Goal: Task Accomplishment & Management: Complete application form

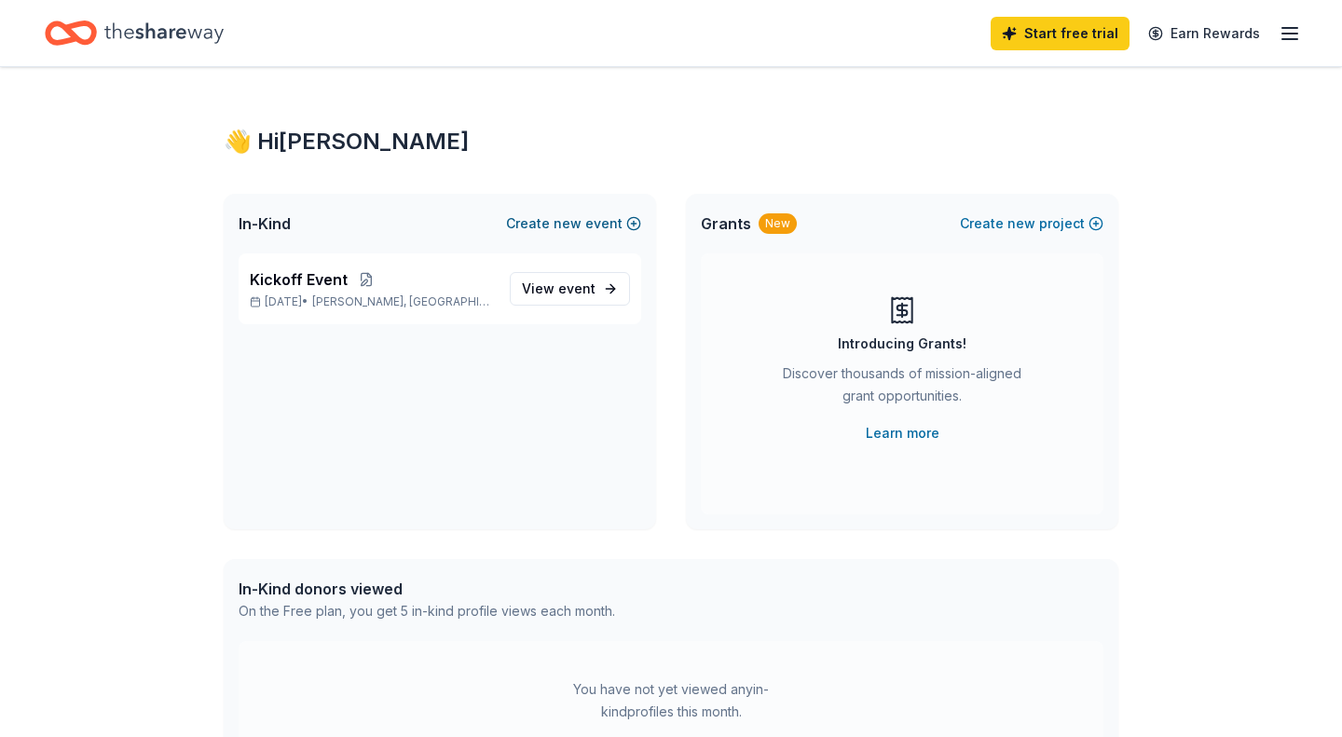
click at [605, 226] on button "Create new event" at bounding box center [573, 223] width 135 height 22
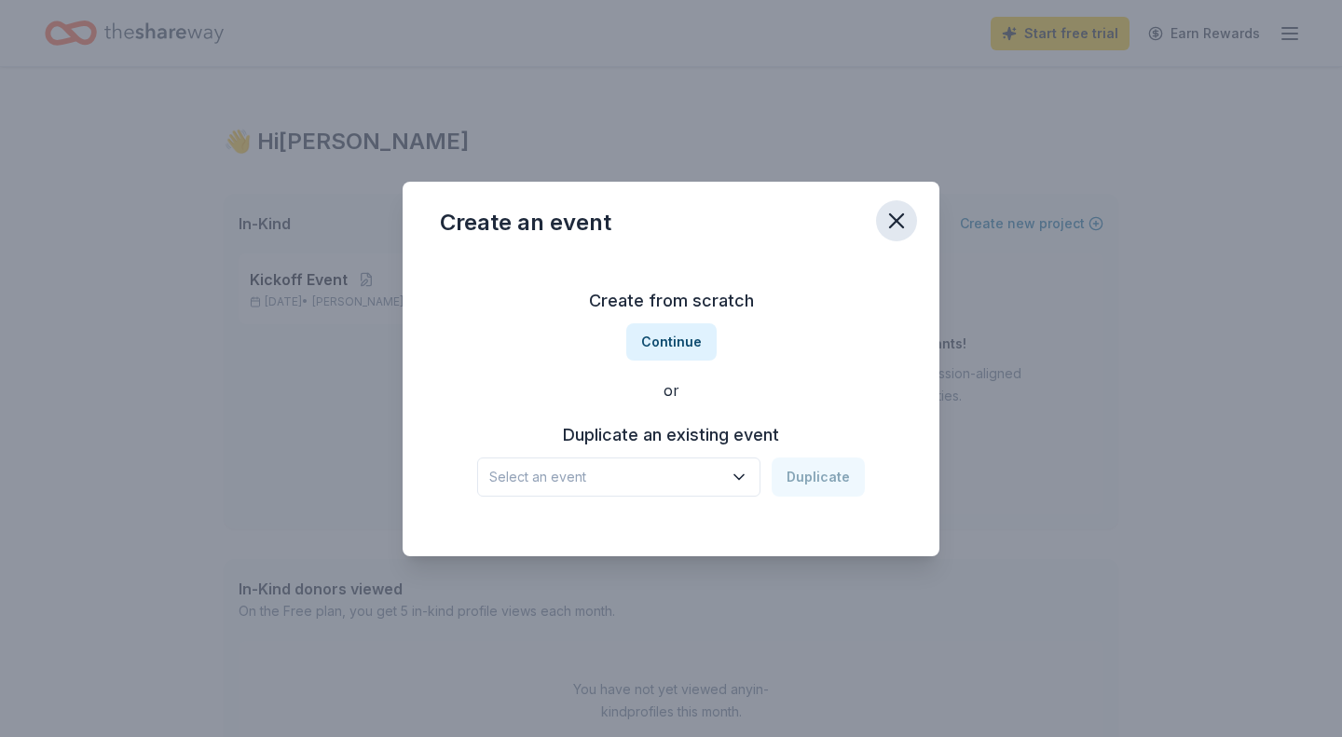
click at [893, 221] on icon "button" at bounding box center [896, 221] width 26 height 26
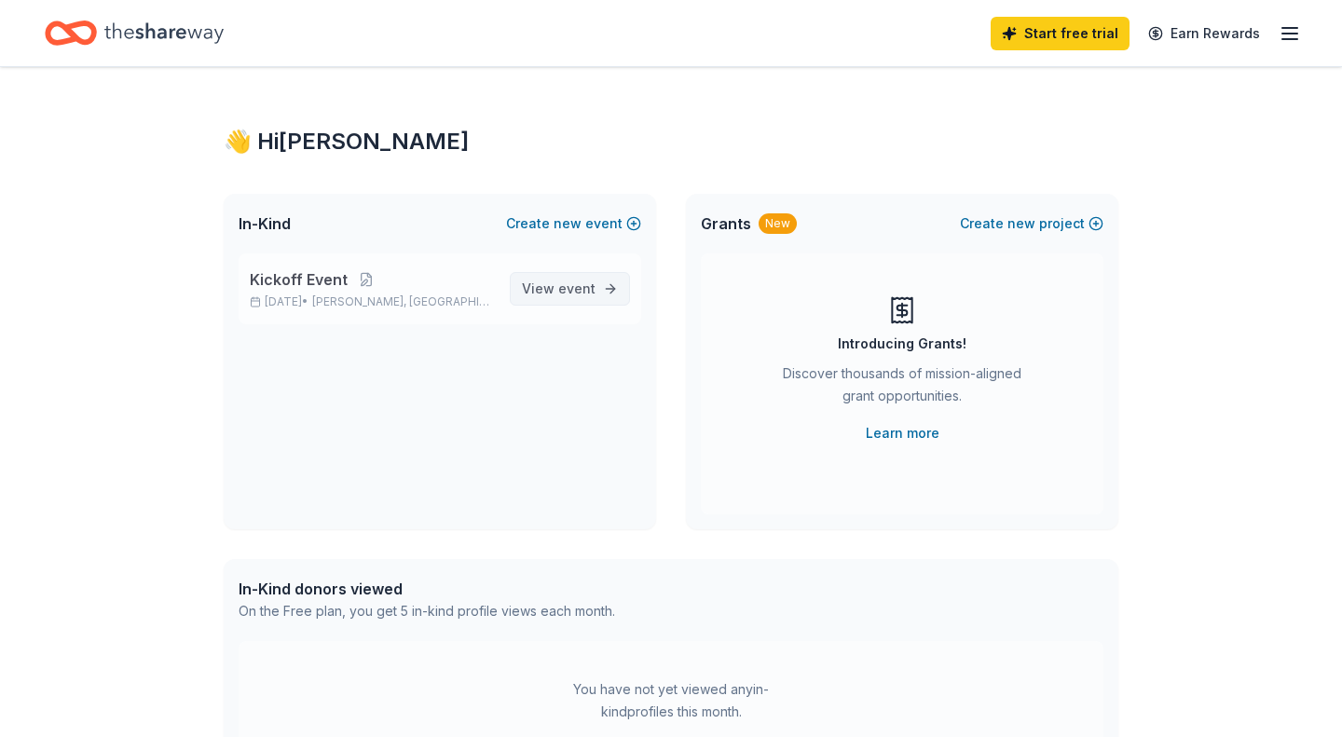
click at [595, 290] on span "event" at bounding box center [576, 288] width 37 height 16
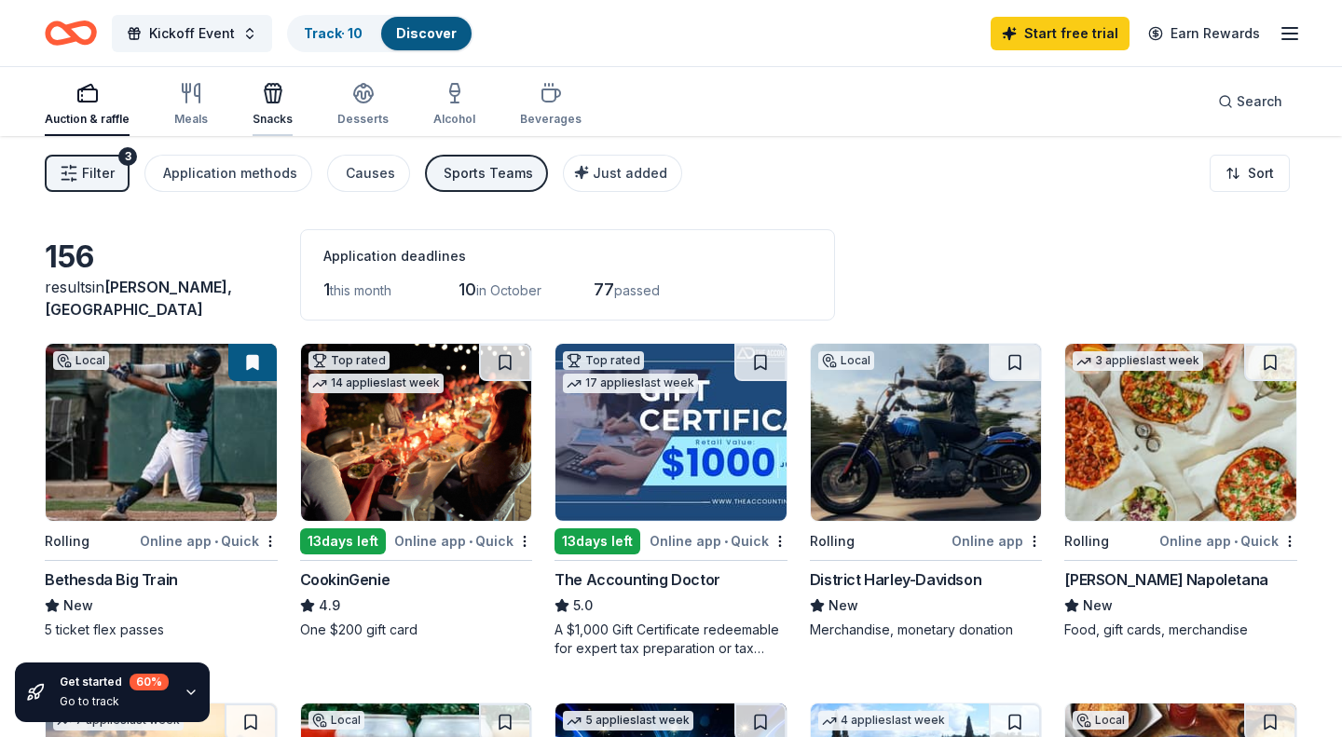
click at [270, 97] on icon "button" at bounding box center [273, 93] width 22 height 22
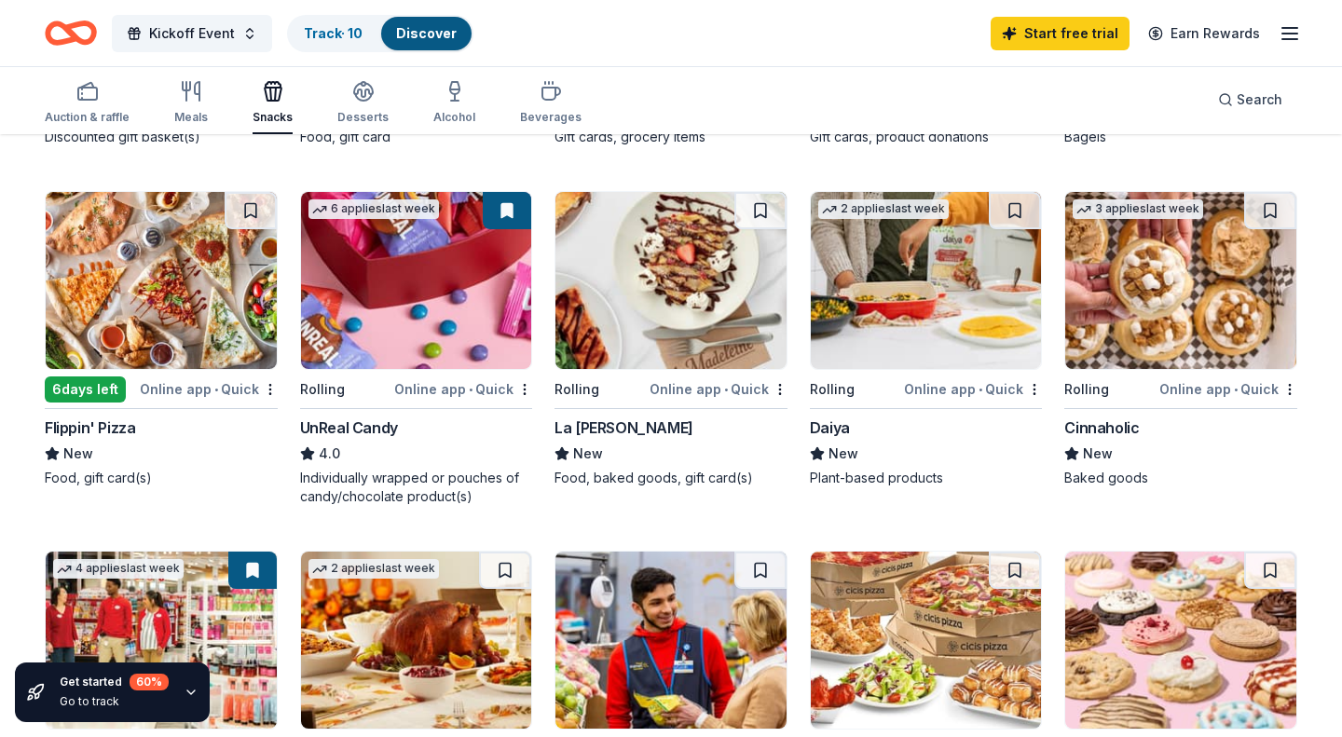
scroll to position [804, 0]
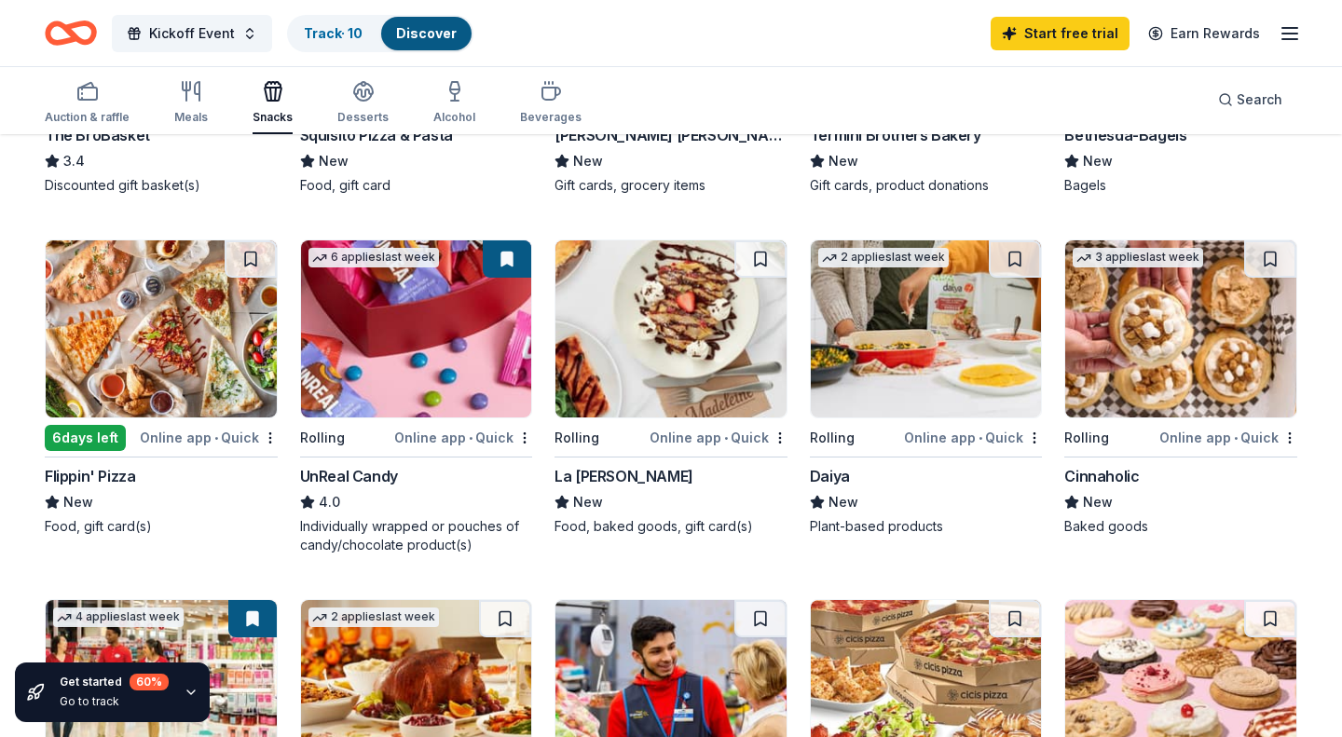
click at [419, 333] on img at bounding box center [416, 328] width 231 height 177
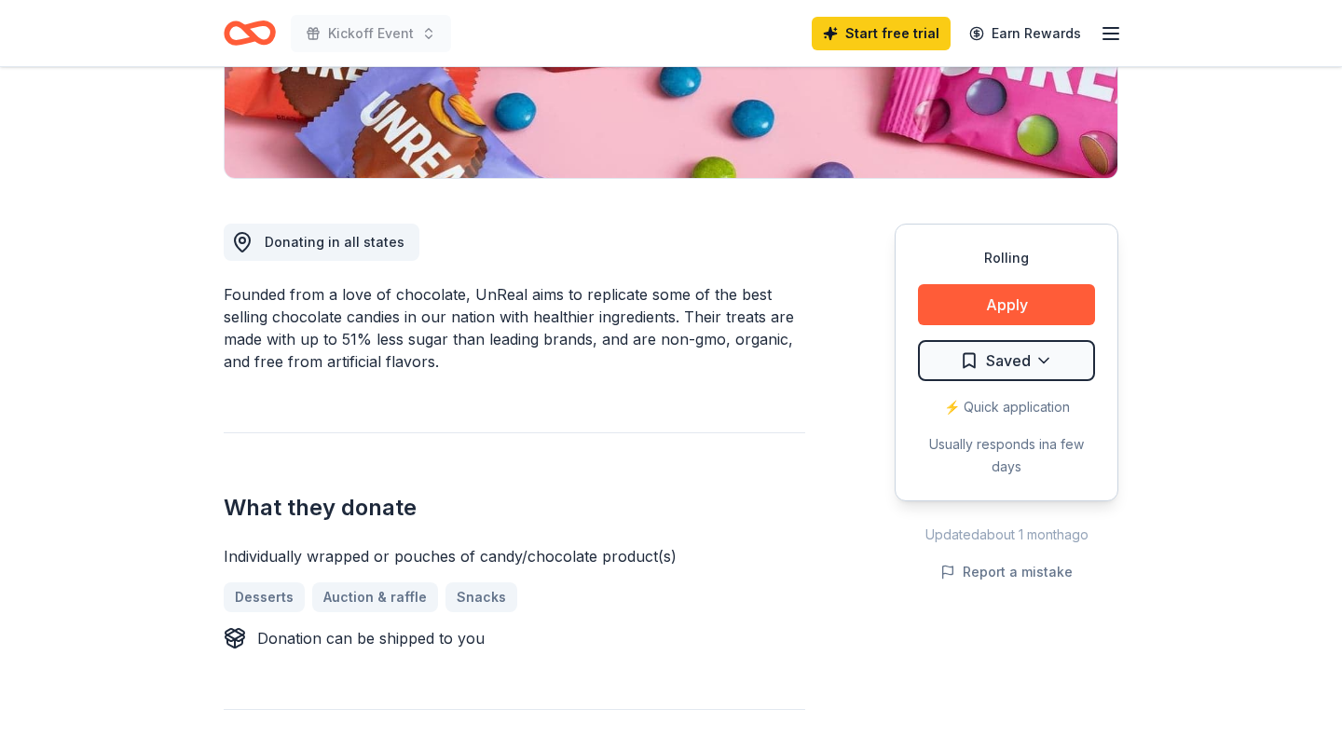
scroll to position [392, 0]
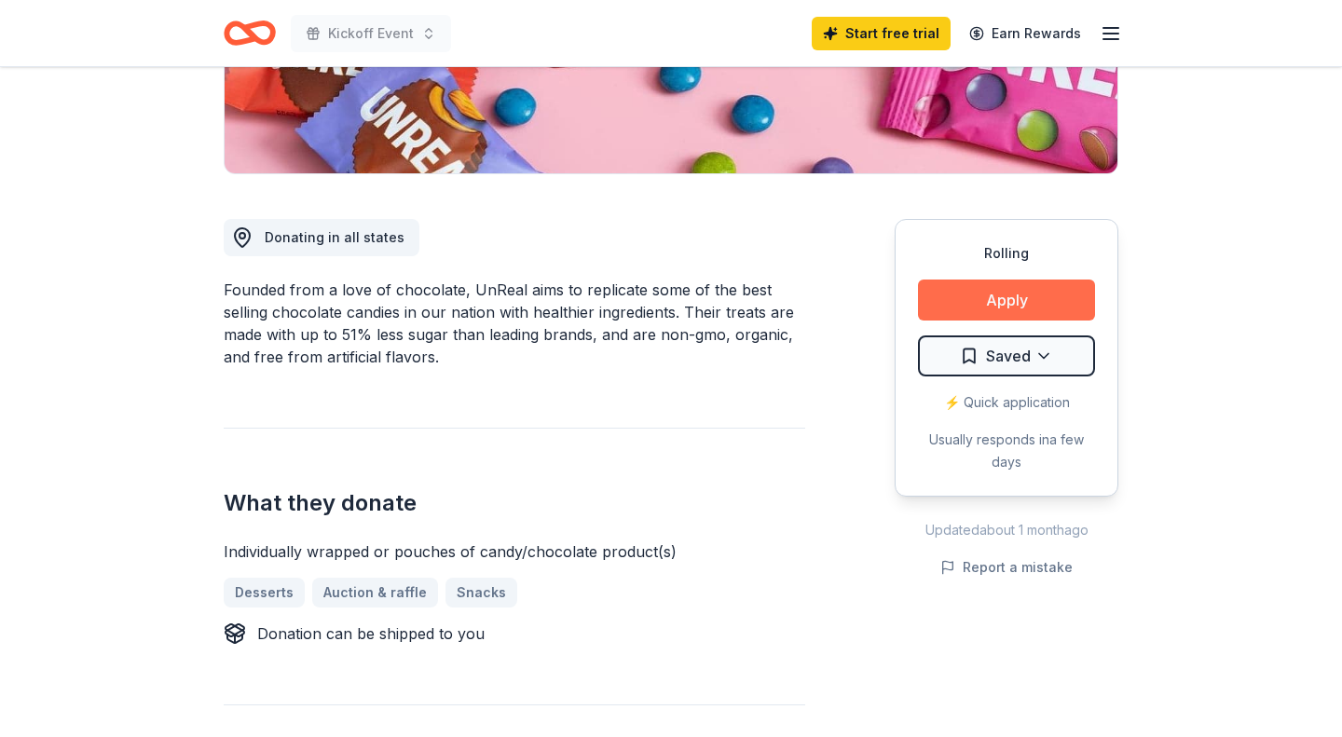
click at [1023, 294] on button "Apply" at bounding box center [1006, 300] width 177 height 41
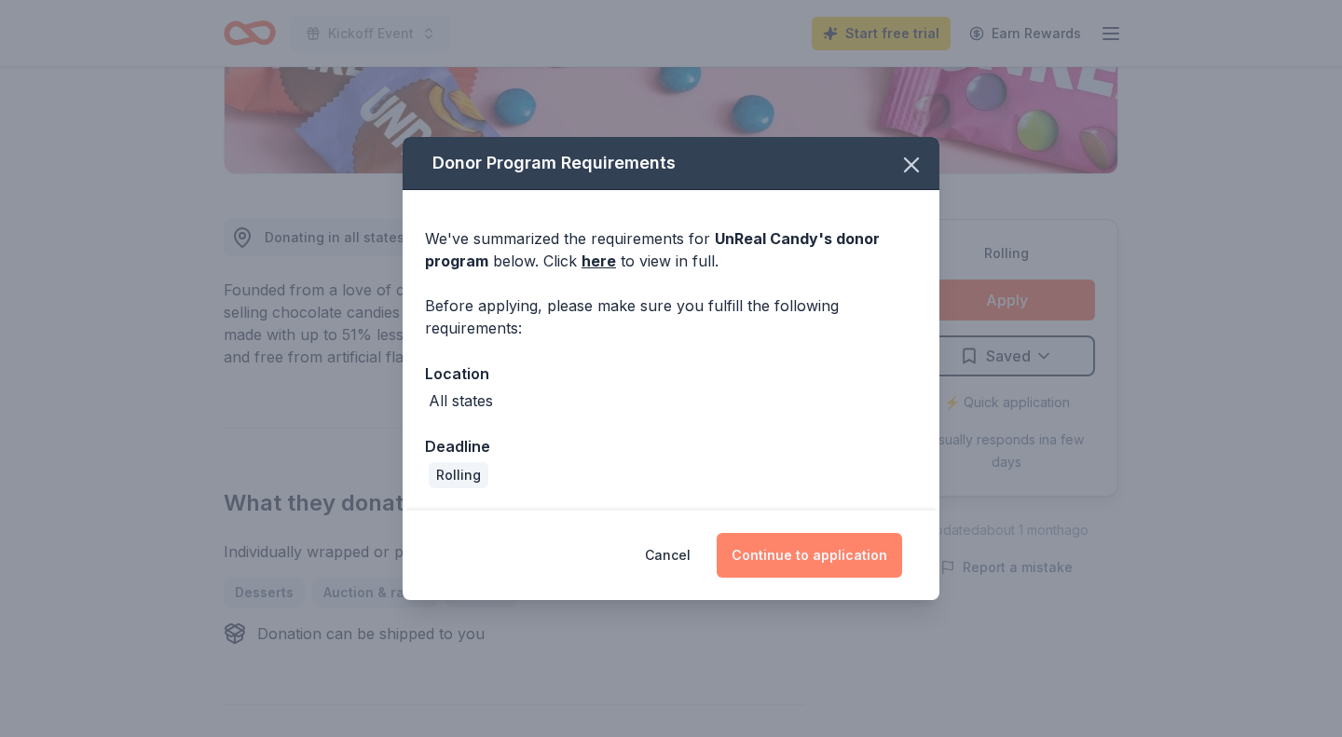
click at [820, 557] on button "Continue to application" at bounding box center [809, 555] width 185 height 45
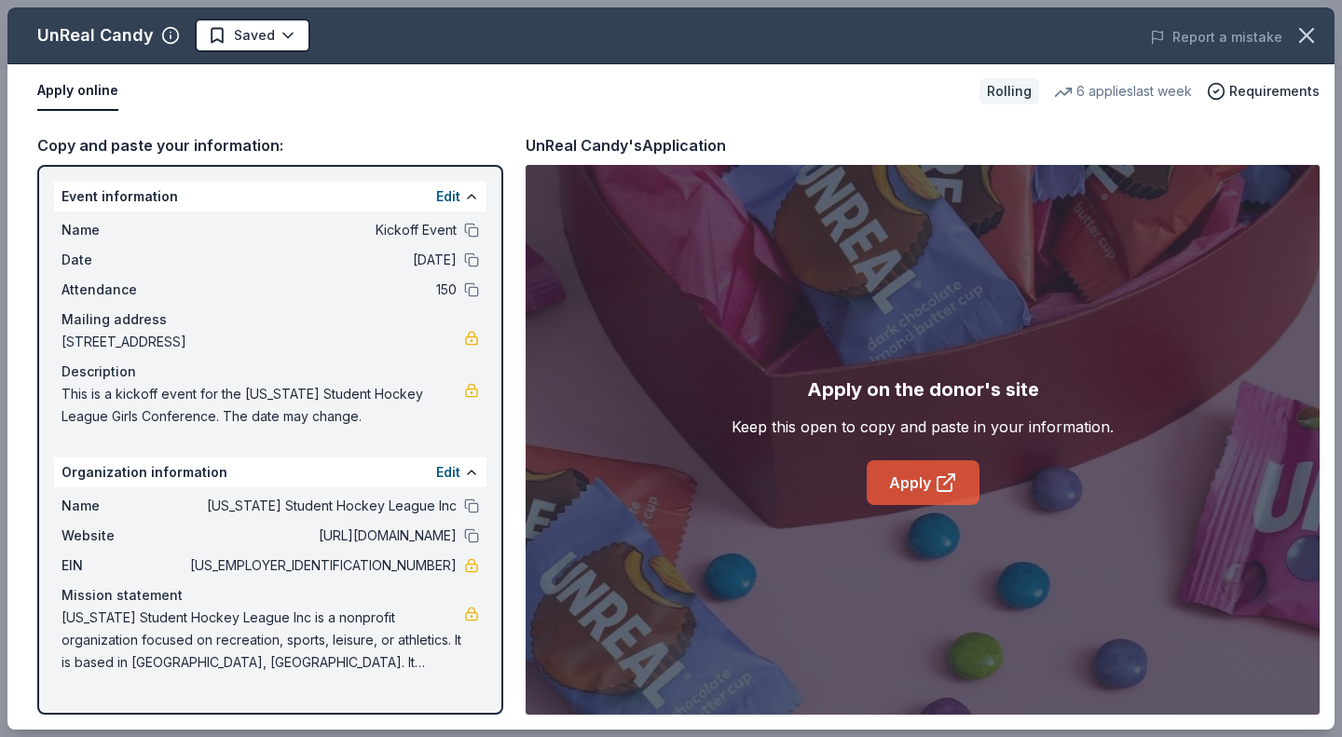
click at [931, 479] on link "Apply" at bounding box center [923, 482] width 113 height 45
